Goal: Task Accomplishment & Management: Use online tool/utility

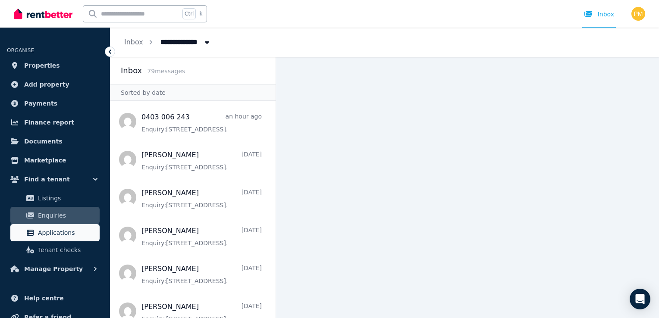
click at [47, 226] on link "Applications" at bounding box center [54, 232] width 89 height 17
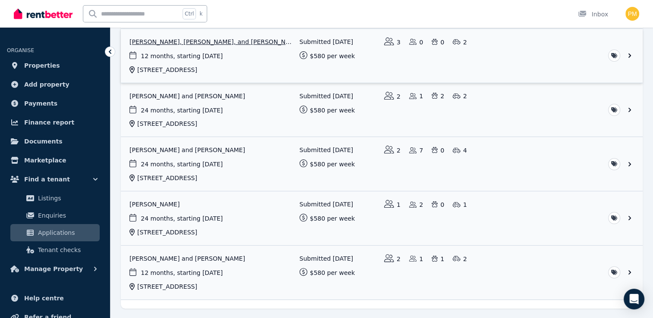
scroll to position [185, 0]
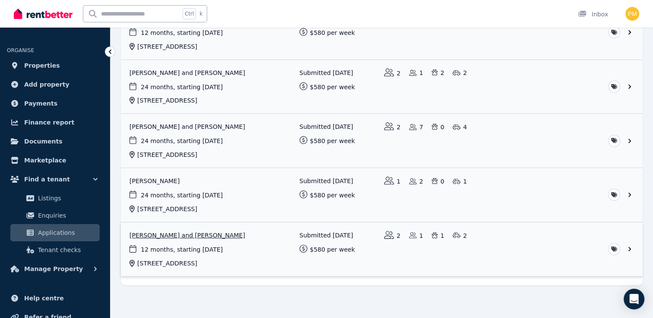
click at [628, 243] on link "View application: Kai Findlay and Shae Champion" at bounding box center [382, 250] width 522 height 54
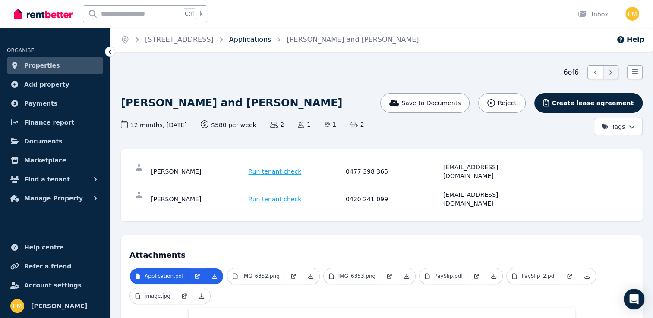
click at [267, 43] on link "Applications" at bounding box center [250, 39] width 42 height 8
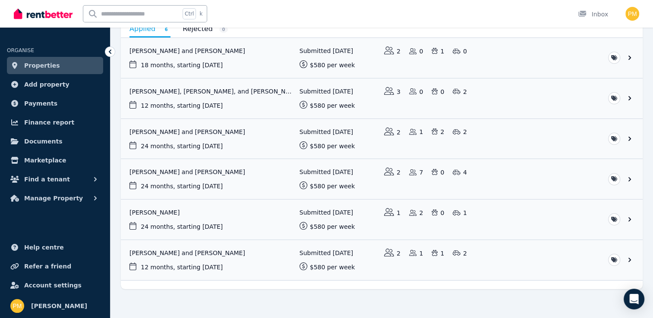
scroll to position [102, 0]
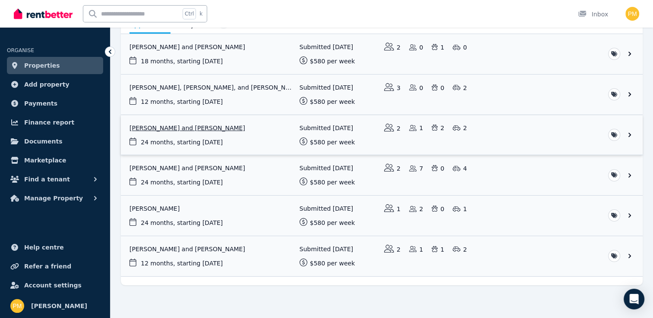
click at [193, 131] on link "View application: Victoria Newton and Beverley Newton" at bounding box center [382, 135] width 522 height 40
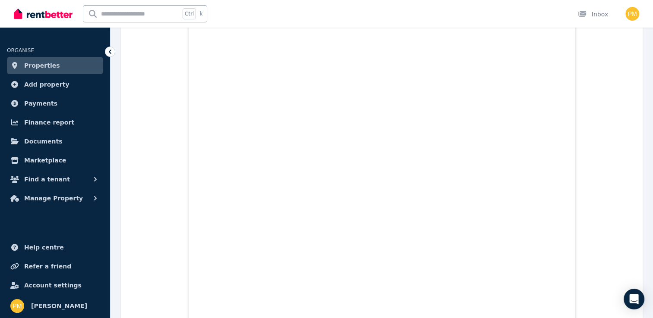
scroll to position [6906, 0]
click at [636, 303] on icon "Open Intercom Messenger" at bounding box center [634, 299] width 10 height 11
click at [46, 282] on span "Account settings" at bounding box center [52, 285] width 57 height 10
click at [31, 266] on span "Refer a friend" at bounding box center [47, 266] width 47 height 10
click at [44, 245] on span "Help centre" at bounding box center [44, 247] width 40 height 10
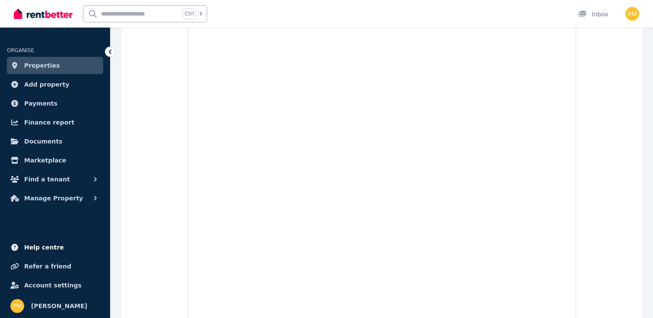
scroll to position [7639, 0]
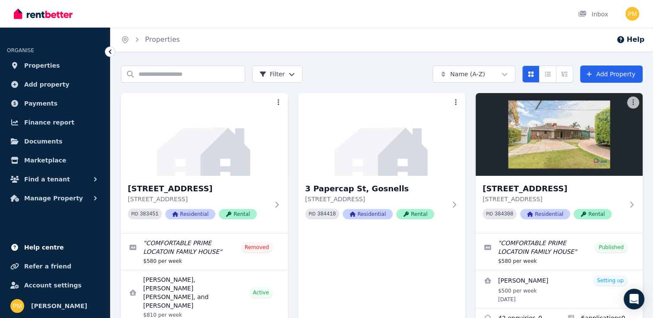
click at [44, 244] on span "Help centre" at bounding box center [44, 247] width 40 height 10
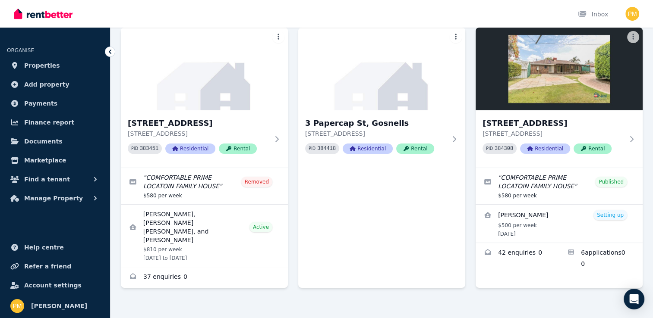
click at [21, 208] on ul "ORGANISE Properties Add property Payments Finance report Documents Marketplace …" at bounding box center [55, 177] width 110 height 282
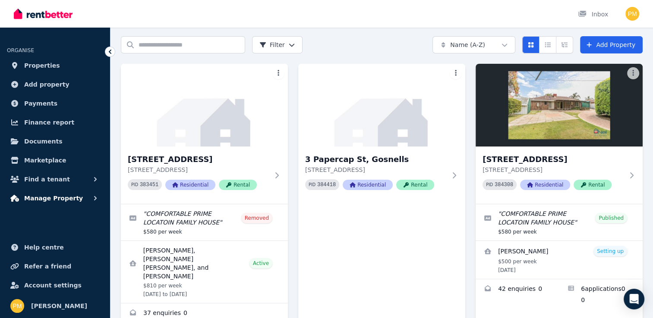
scroll to position [0, 0]
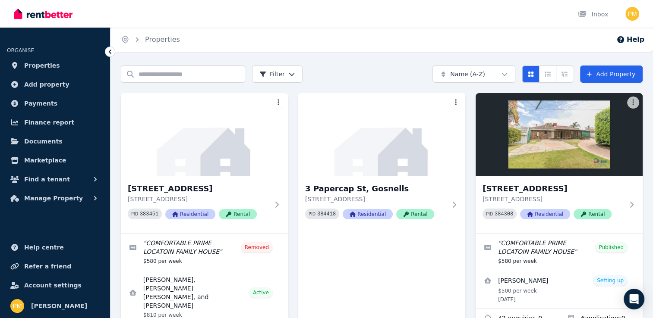
click at [16, 13] on img at bounding box center [43, 13] width 59 height 13
click at [630, 297] on icon "Open Intercom Messenger" at bounding box center [634, 299] width 10 height 11
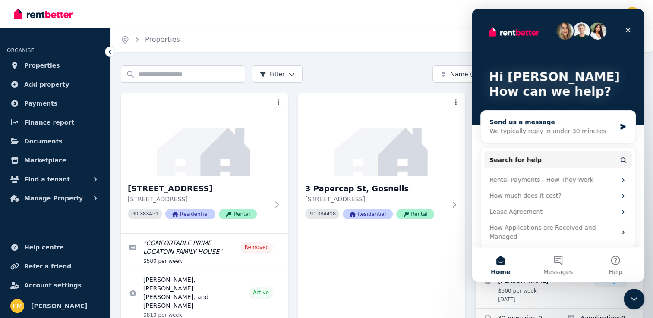
click at [620, 124] on icon "Intercom messenger" at bounding box center [622, 127] width 5 height 6
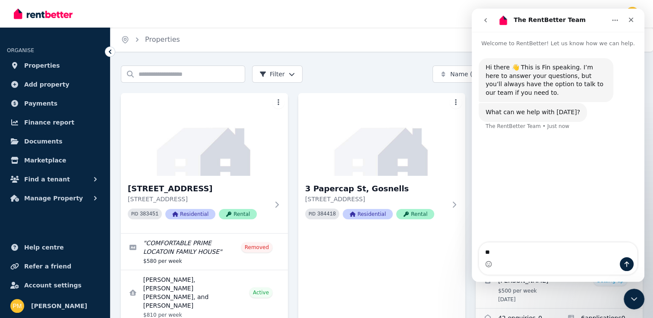
type textarea "*"
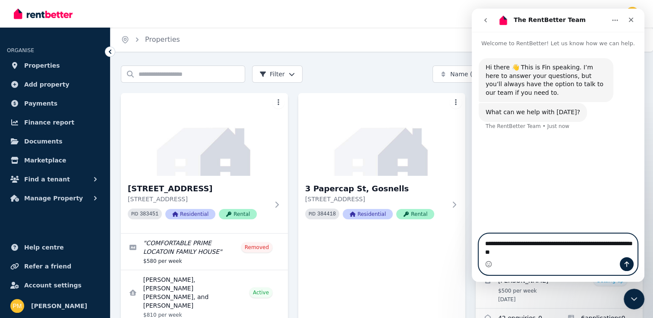
type textarea "**********"
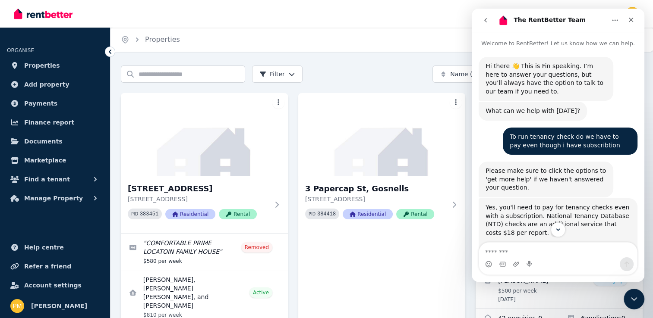
click at [398, 79] on div "Search properties Filter Name (A-Z) Add Property" at bounding box center [382, 74] width 522 height 17
click at [34, 140] on span "Documents" at bounding box center [43, 141] width 38 height 10
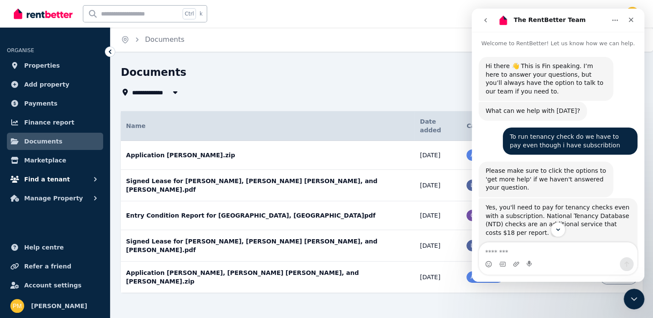
click at [41, 180] on span "Find a tenant" at bounding box center [47, 179] width 46 height 10
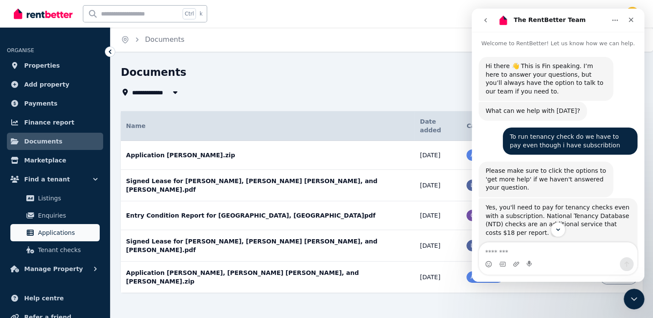
click at [49, 232] on span "Applications" at bounding box center [67, 233] width 58 height 10
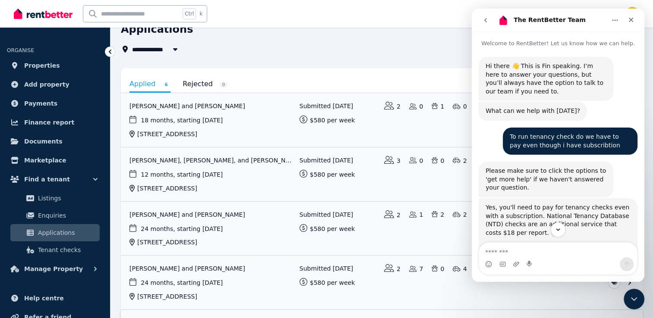
scroll to position [173, 0]
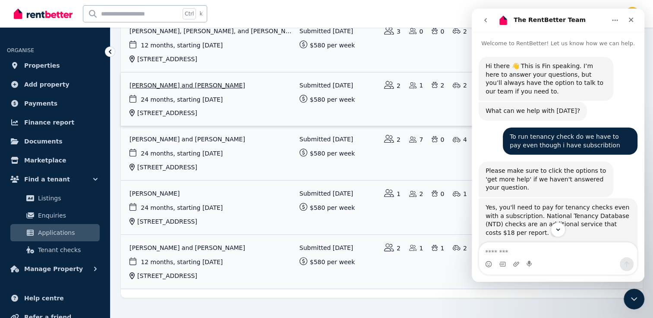
click at [166, 82] on link "View application: Victoria Newton and Beverley Newton" at bounding box center [382, 99] width 522 height 54
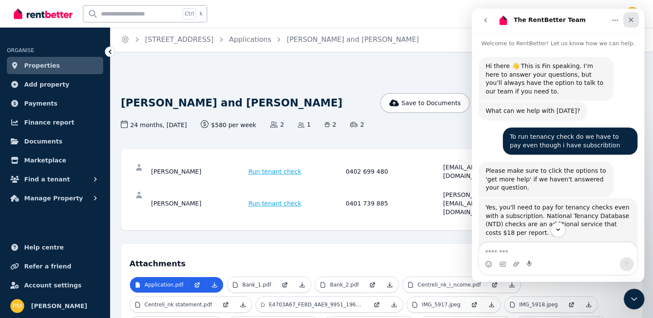
click at [632, 20] on icon "Close" at bounding box center [630, 19] width 7 height 7
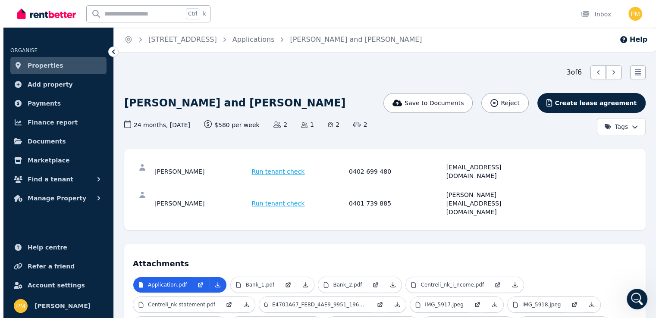
scroll to position [1, 0]
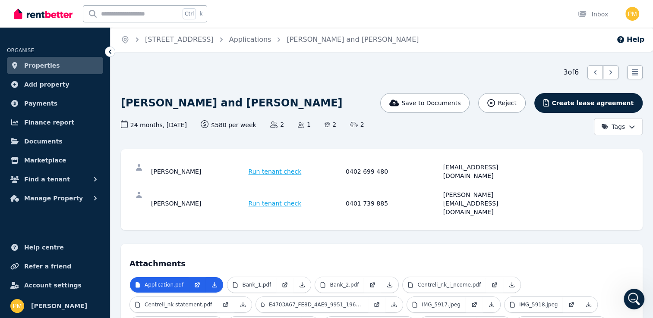
click at [286, 199] on span "Run tenant check" at bounding box center [274, 203] width 53 height 9
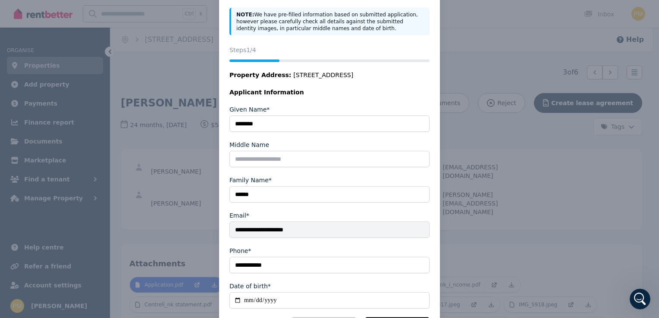
scroll to position [107, 0]
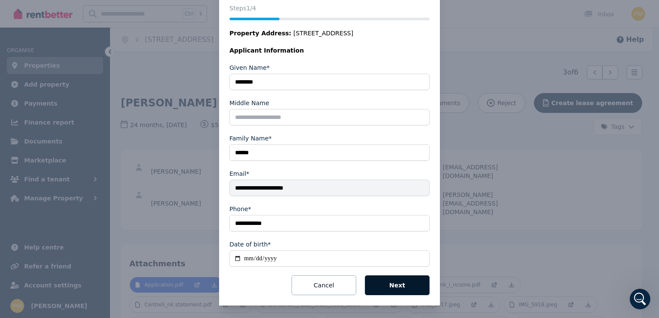
click at [381, 280] on button "Next" at bounding box center [397, 286] width 65 height 20
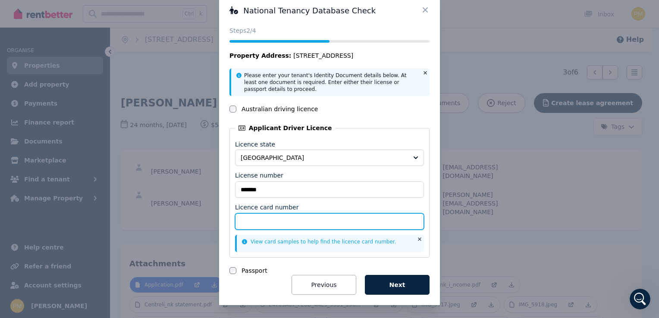
click at [311, 219] on input "Licence card number" at bounding box center [329, 222] width 189 height 16
type input "********"
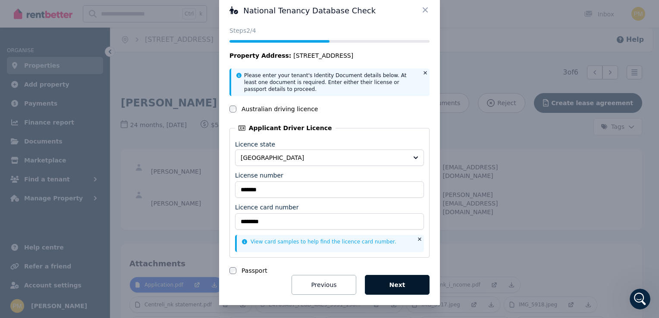
click at [387, 281] on button "Next" at bounding box center [397, 285] width 65 height 20
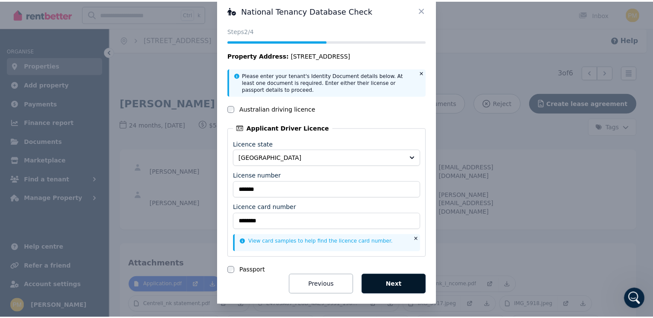
scroll to position [0, 0]
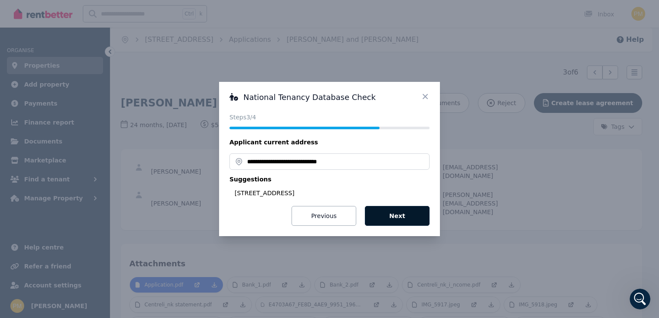
click at [426, 212] on button "Next" at bounding box center [397, 216] width 65 height 20
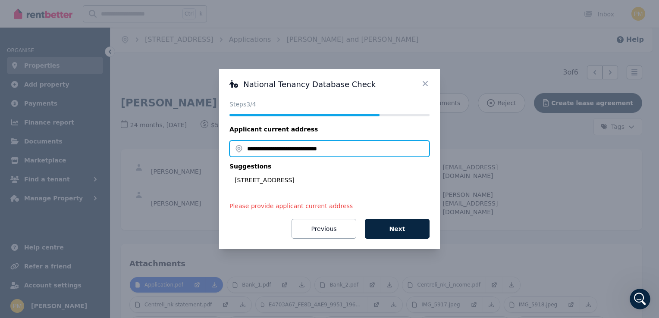
click at [348, 152] on input "**********" at bounding box center [330, 149] width 200 height 16
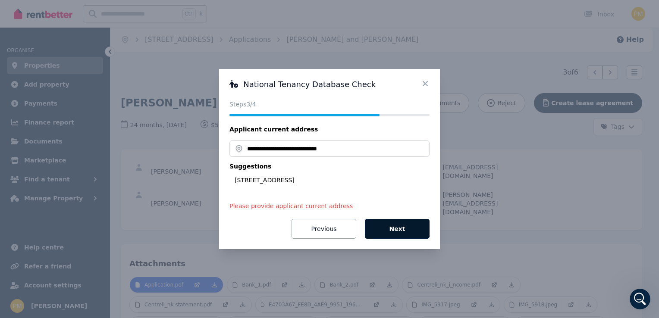
click at [405, 233] on button "Next" at bounding box center [397, 229] width 65 height 20
click at [405, 229] on button "Next" at bounding box center [397, 229] width 65 height 20
click at [332, 226] on button "Previous" at bounding box center [324, 229] width 65 height 20
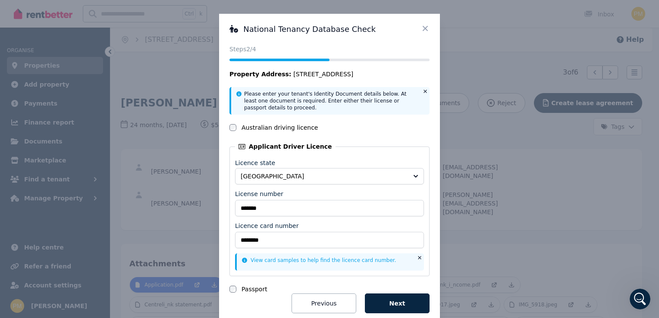
click at [425, 25] on icon at bounding box center [425, 28] width 9 height 9
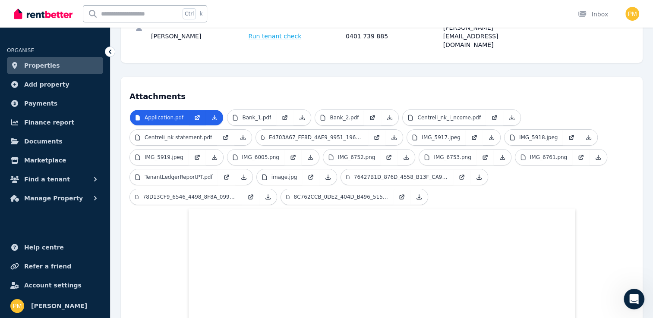
scroll to position [173, 0]
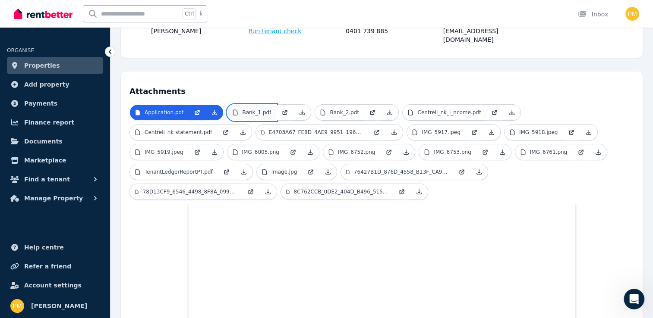
click at [267, 105] on link "Bank_1.pdf" at bounding box center [251, 113] width 49 height 16
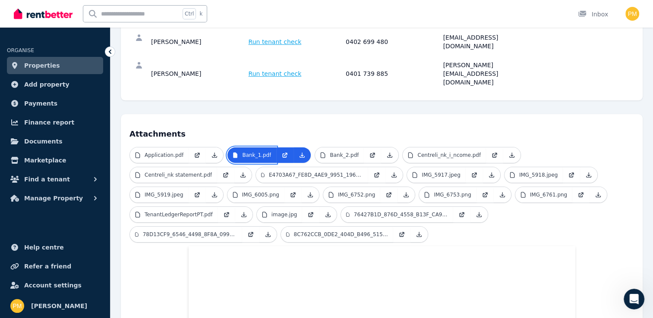
scroll to position [86, 0]
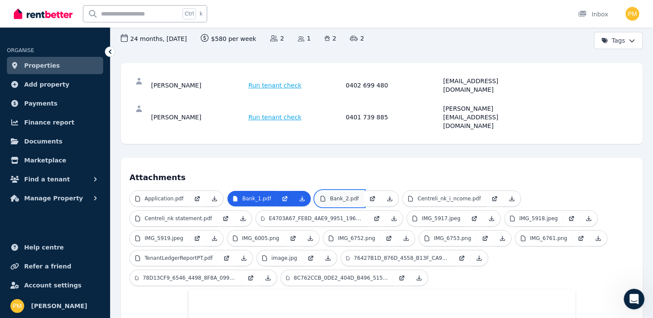
click at [345, 195] on p "Bank_2.pdf" at bounding box center [344, 198] width 29 height 7
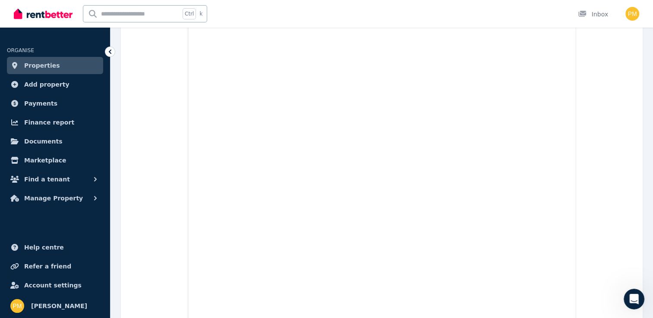
scroll to position [216, 0]
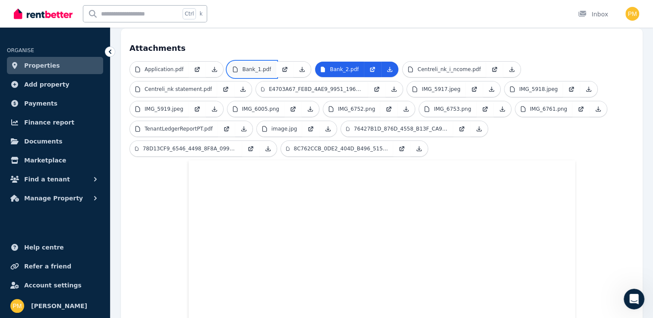
click at [258, 66] on p "Bank_1.pdf" at bounding box center [256, 69] width 29 height 7
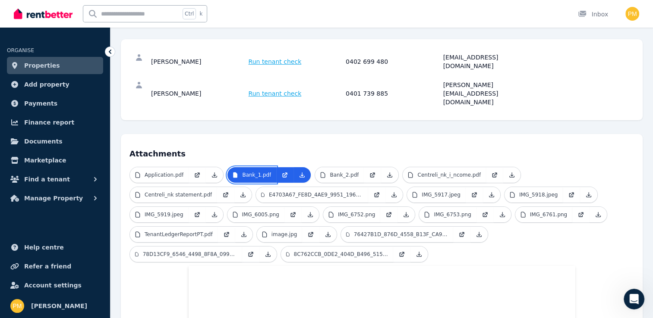
scroll to position [0, 0]
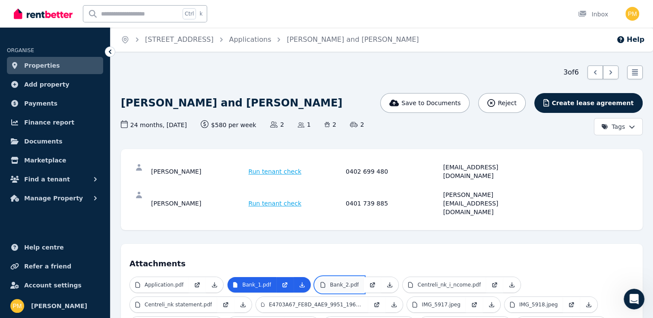
click at [330, 282] on p "Bank_2.pdf" at bounding box center [344, 285] width 29 height 7
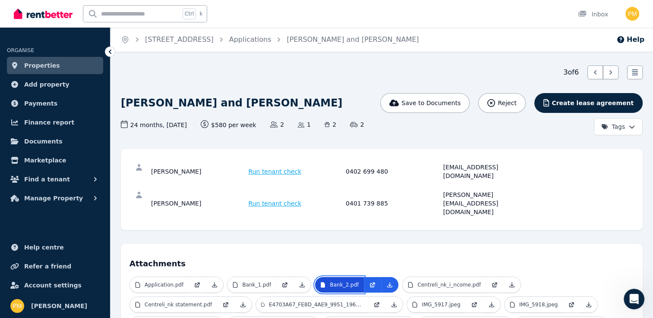
click at [333, 282] on p "Bank_2.pdf" at bounding box center [344, 285] width 29 height 7
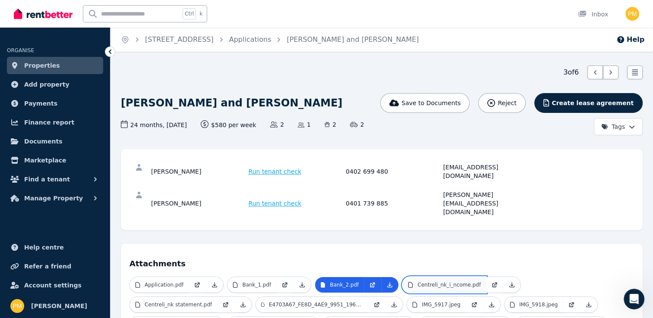
click at [443, 282] on p "Centreli_nk_i_ncome.pdf" at bounding box center [448, 285] width 63 height 7
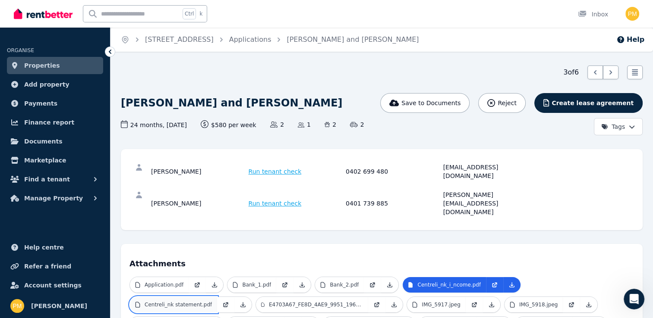
click at [212, 302] on p "Centreli_nk statement.pdf" at bounding box center [178, 305] width 67 height 7
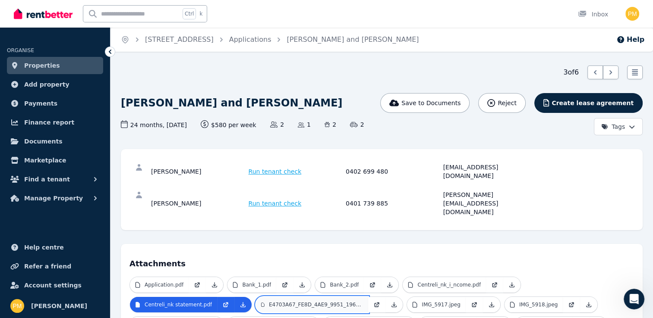
click at [269, 302] on p "E4703A67_FE8D_4AE9_9951_196EE44961A4.jpeg" at bounding box center [316, 305] width 94 height 7
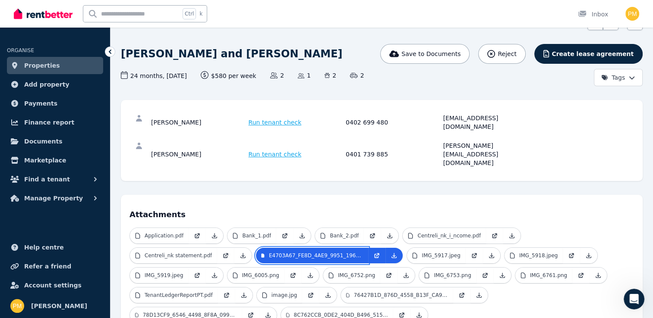
scroll to position [86, 0]
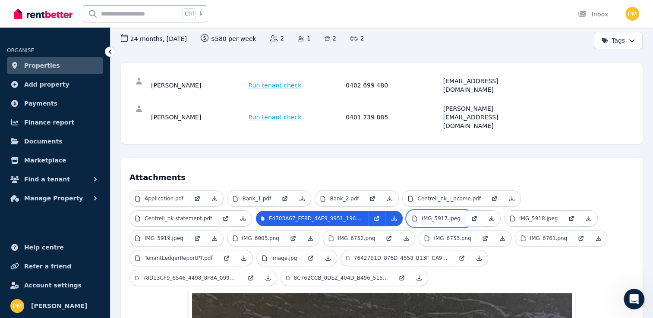
click at [407, 211] on link "IMG_5917.jpeg" at bounding box center [436, 219] width 59 height 16
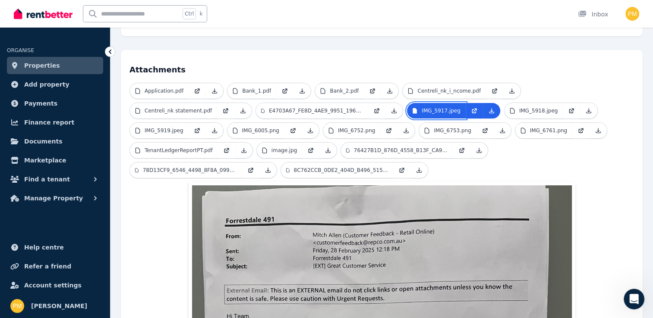
scroll to position [123, 0]
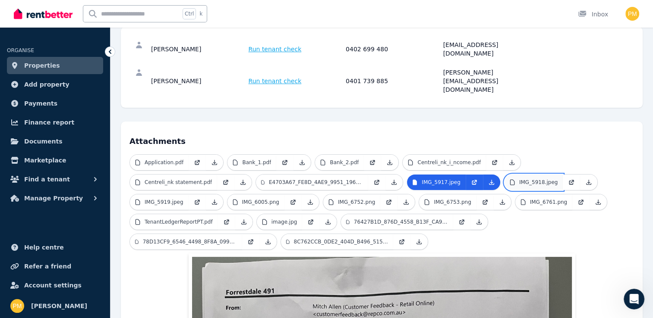
click at [519, 179] on p "IMG_5918.jpeg" at bounding box center [538, 182] width 39 height 7
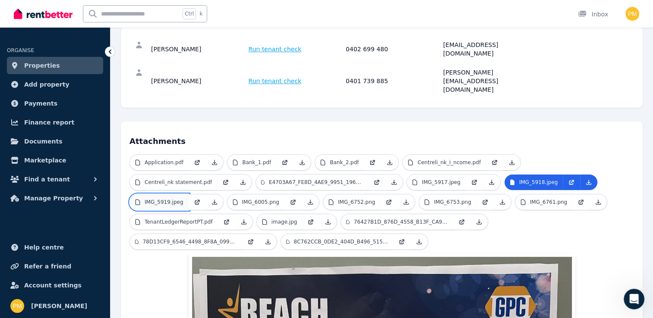
click at [189, 195] on link "IMG_5919.jpeg" at bounding box center [159, 203] width 59 height 16
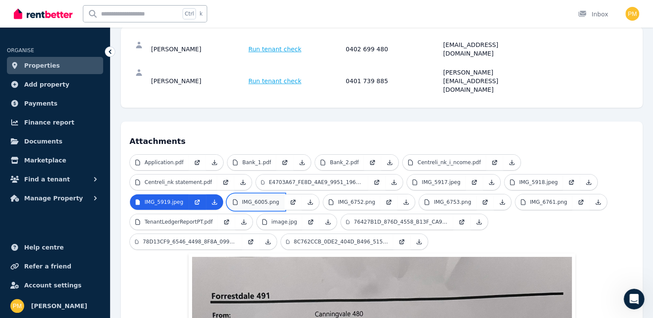
click at [242, 199] on p "IMG_6005.png" at bounding box center [260, 202] width 37 height 7
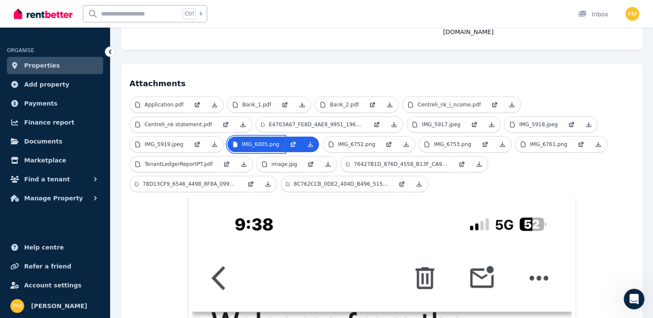
scroll to position [179, 0]
click at [380, 138] on link at bounding box center [388, 146] width 17 height 16
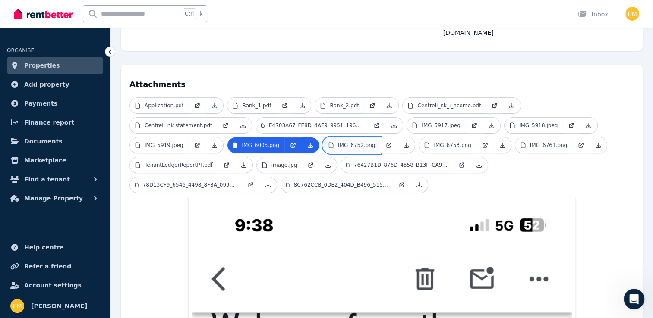
click at [338, 142] on p "IMG_6752.png" at bounding box center [356, 145] width 37 height 7
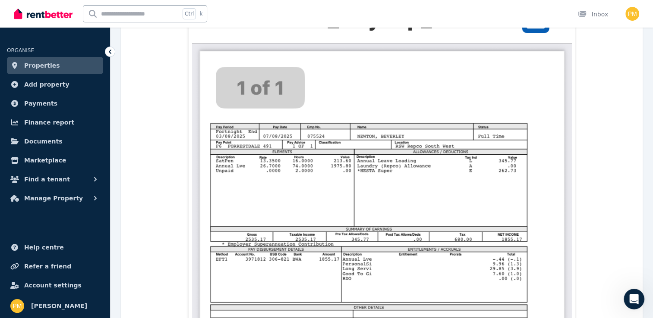
scroll to position [266, 0]
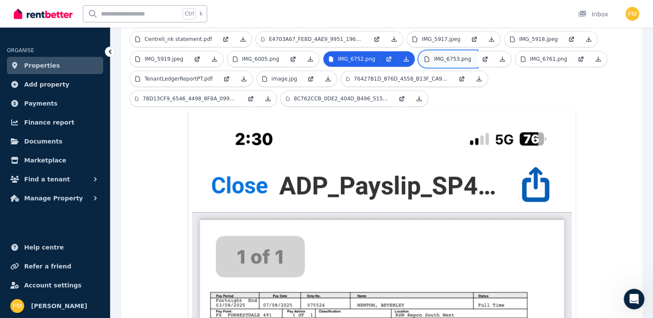
click at [419, 51] on link "IMG_6753.png" at bounding box center [447, 59] width 57 height 16
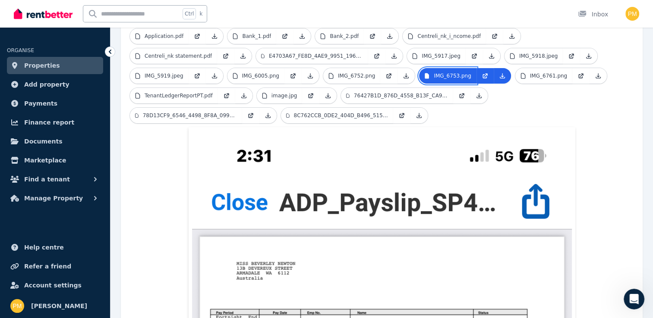
scroll to position [223, 0]
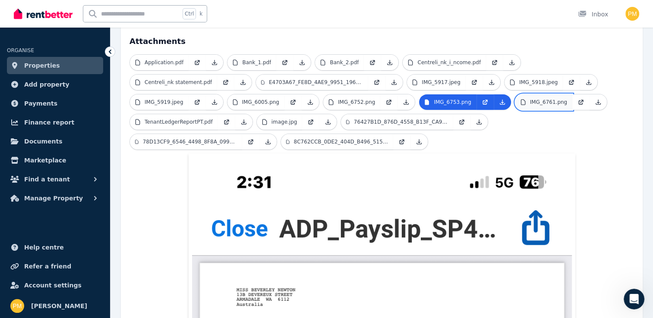
click at [515, 94] on link "IMG_6761.png" at bounding box center [543, 102] width 57 height 16
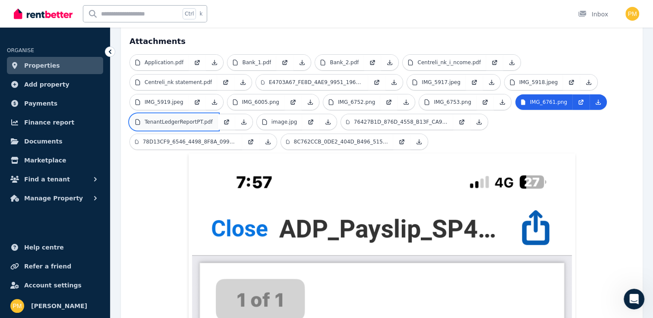
click at [213, 119] on p "TenantLedgerReportPT.pdf" at bounding box center [179, 122] width 68 height 7
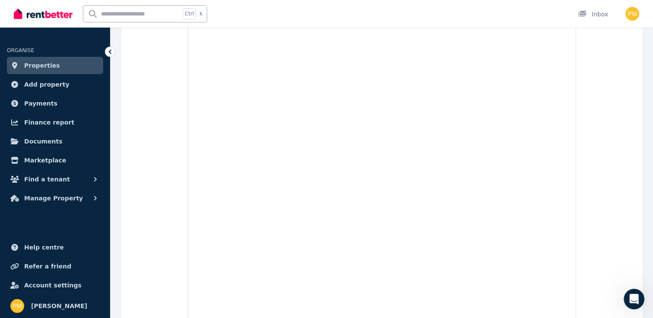
scroll to position [2559, 0]
click at [45, 182] on span "Find a tenant" at bounding box center [47, 179] width 46 height 10
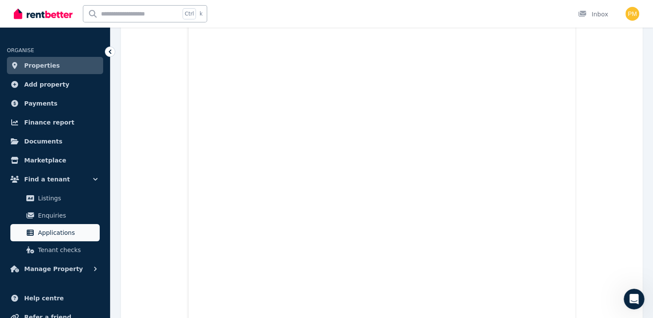
click at [45, 232] on span "Applications" at bounding box center [67, 233] width 58 height 10
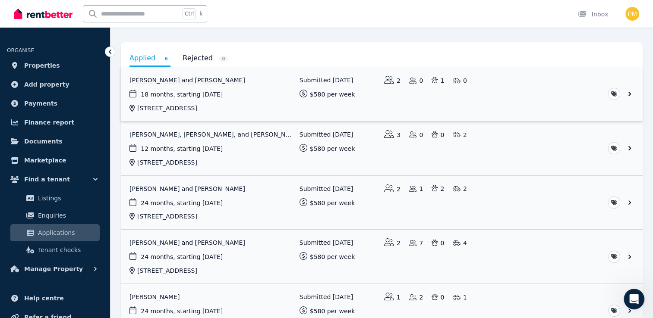
scroll to position [185, 0]
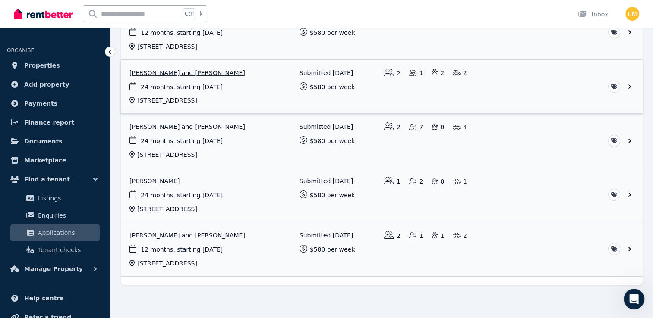
click at [188, 73] on link "View application: Victoria Newton and Beverley Newton" at bounding box center [382, 87] width 522 height 54
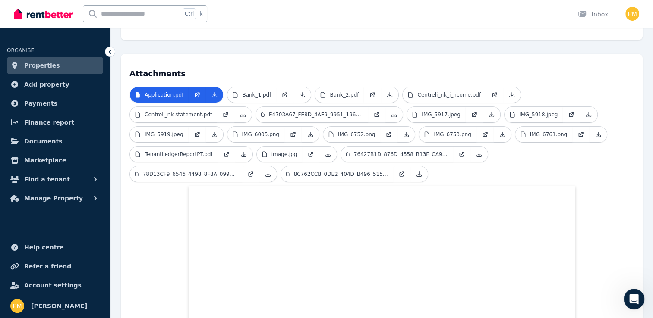
scroll to position [176, 0]
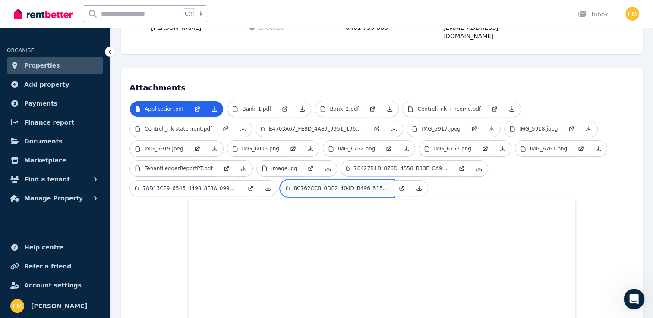
click at [294, 185] on p "8C762CCB_0DE2_404D_B496_515438A39FA0.jpeg" at bounding box center [341, 188] width 94 height 7
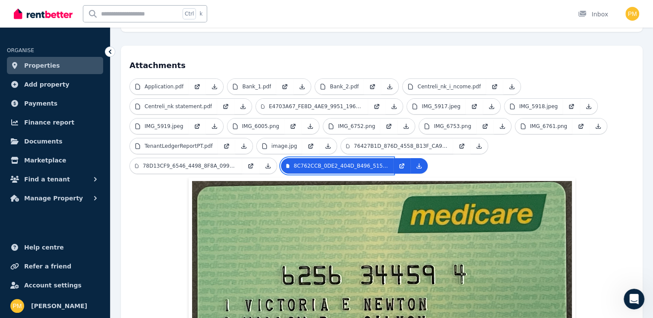
scroll to position [219, 0]
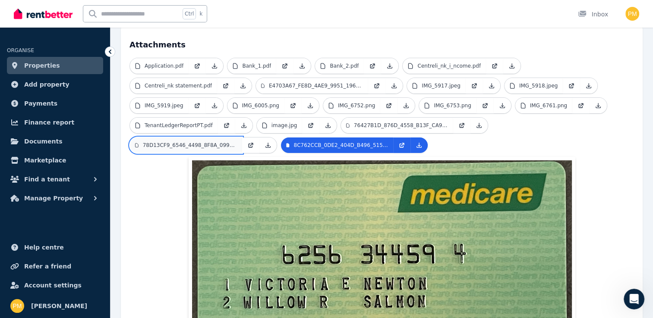
click at [242, 138] on link "78D13CF9_6546_4498_8F8A_099F4C1444AB.jpeg" at bounding box center [186, 146] width 112 height 16
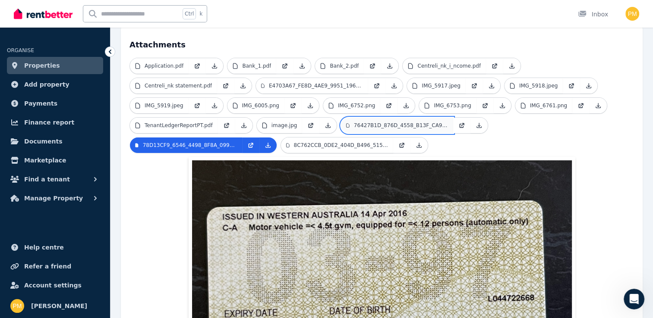
click at [354, 122] on p "76427B1D_876D_4558_B13F_CA908AC9C0C4.jpeg" at bounding box center [401, 125] width 94 height 7
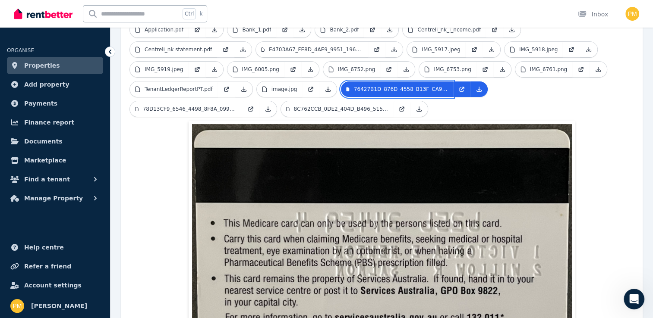
scroll to position [250, 0]
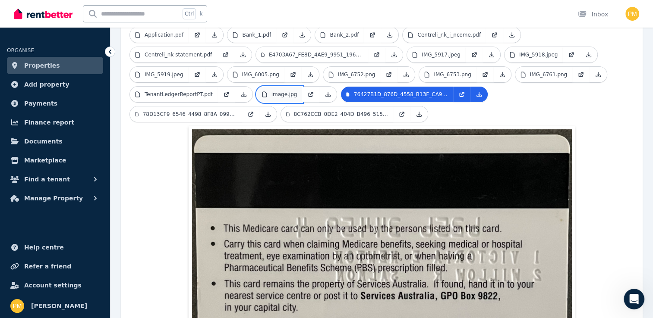
click at [257, 87] on link "image.jpg" at bounding box center [280, 95] width 46 height 16
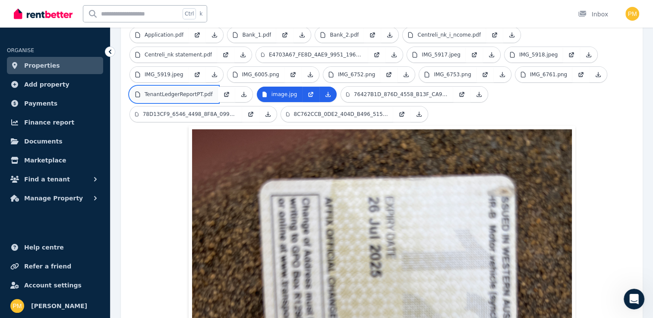
click at [213, 91] on p "TenantLedgerReportPT.pdf" at bounding box center [179, 94] width 68 height 7
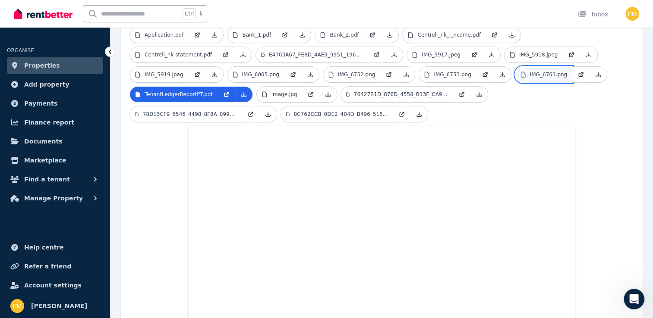
click at [530, 71] on p "IMG_6761.png" at bounding box center [548, 74] width 37 height 7
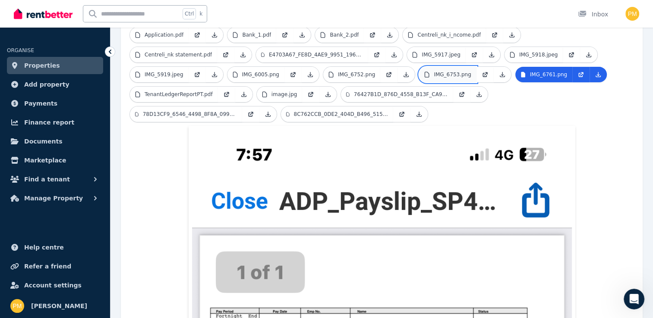
click at [434, 71] on p "IMG_6753.png" at bounding box center [452, 74] width 37 height 7
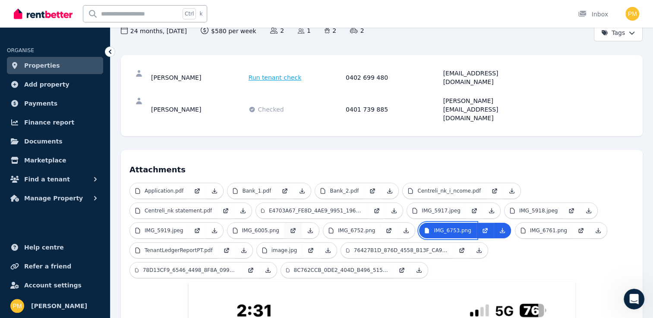
scroll to position [78, 0]
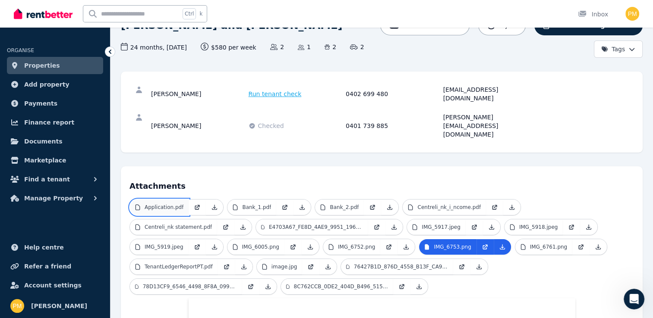
click at [160, 204] on p "Application.pdf" at bounding box center [164, 207] width 39 height 7
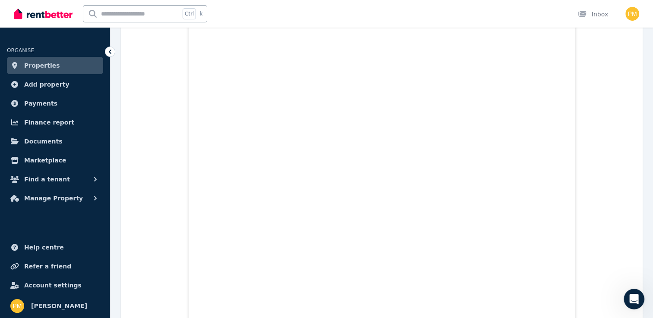
scroll to position [940, 0]
